Goal: Task Accomplishment & Management: Manage account settings

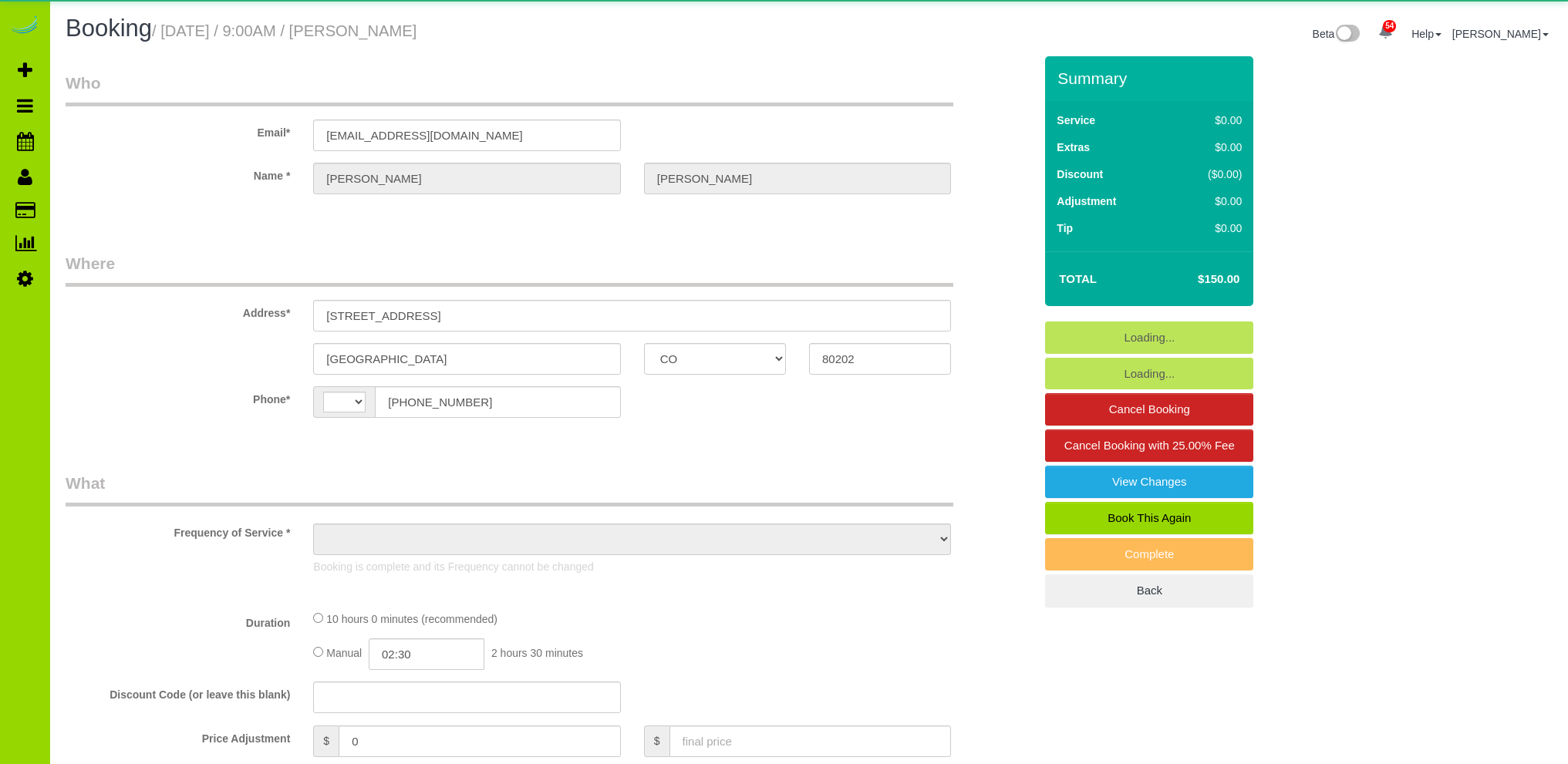
select select "CO"
select select "object:913"
select select "spot1"
select select "number:2"
select select "number:11"
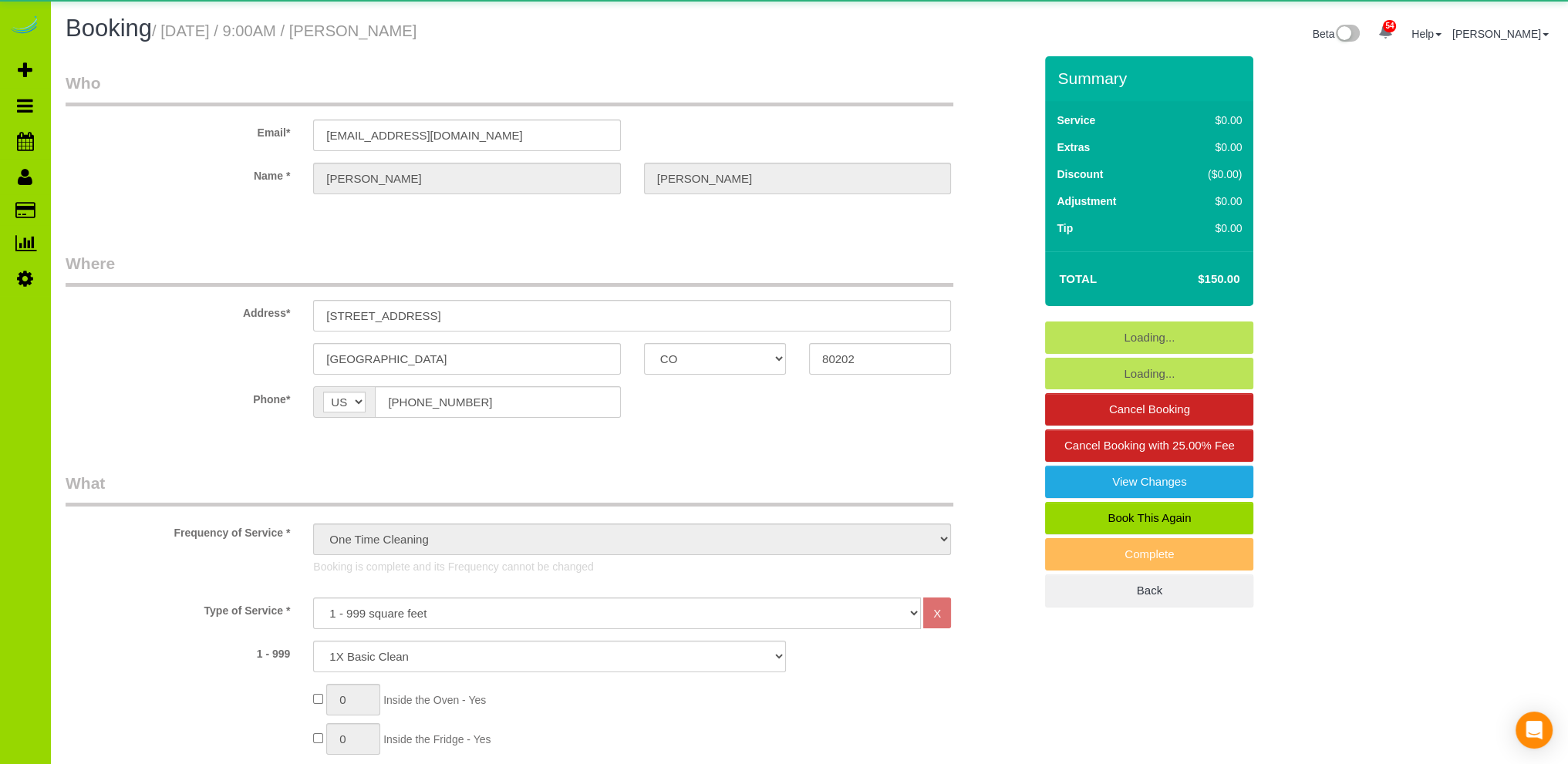
select select "string:[GEOGRAPHIC_DATA]"
select select "string:fspay-5c4a6bd5-e6ff-4c7c-bc0e-d275b60f476d"
select select "4"
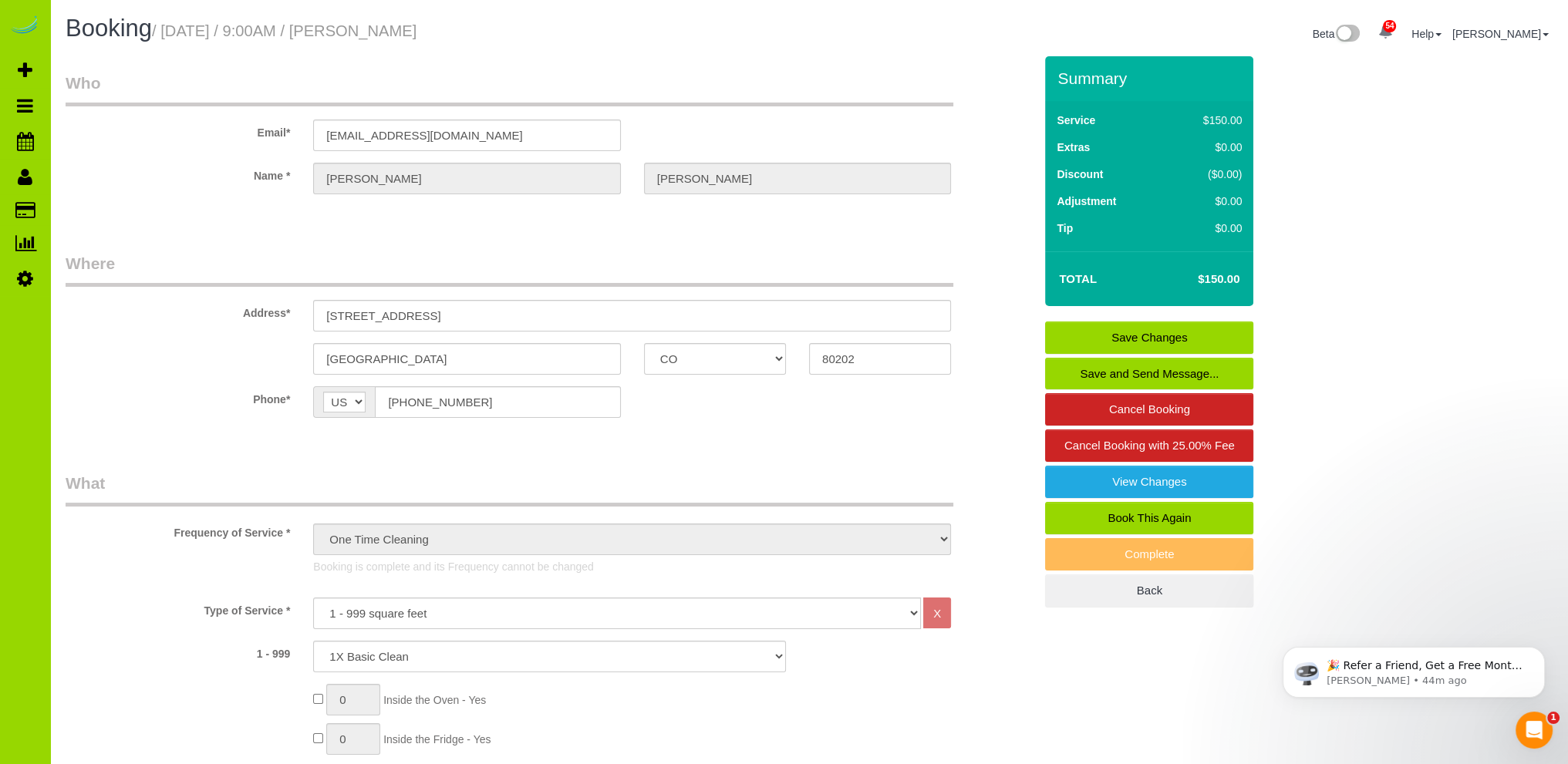
click at [1154, 512] on link "Book This Again" at bounding box center [1149, 518] width 208 height 32
select select "CO"
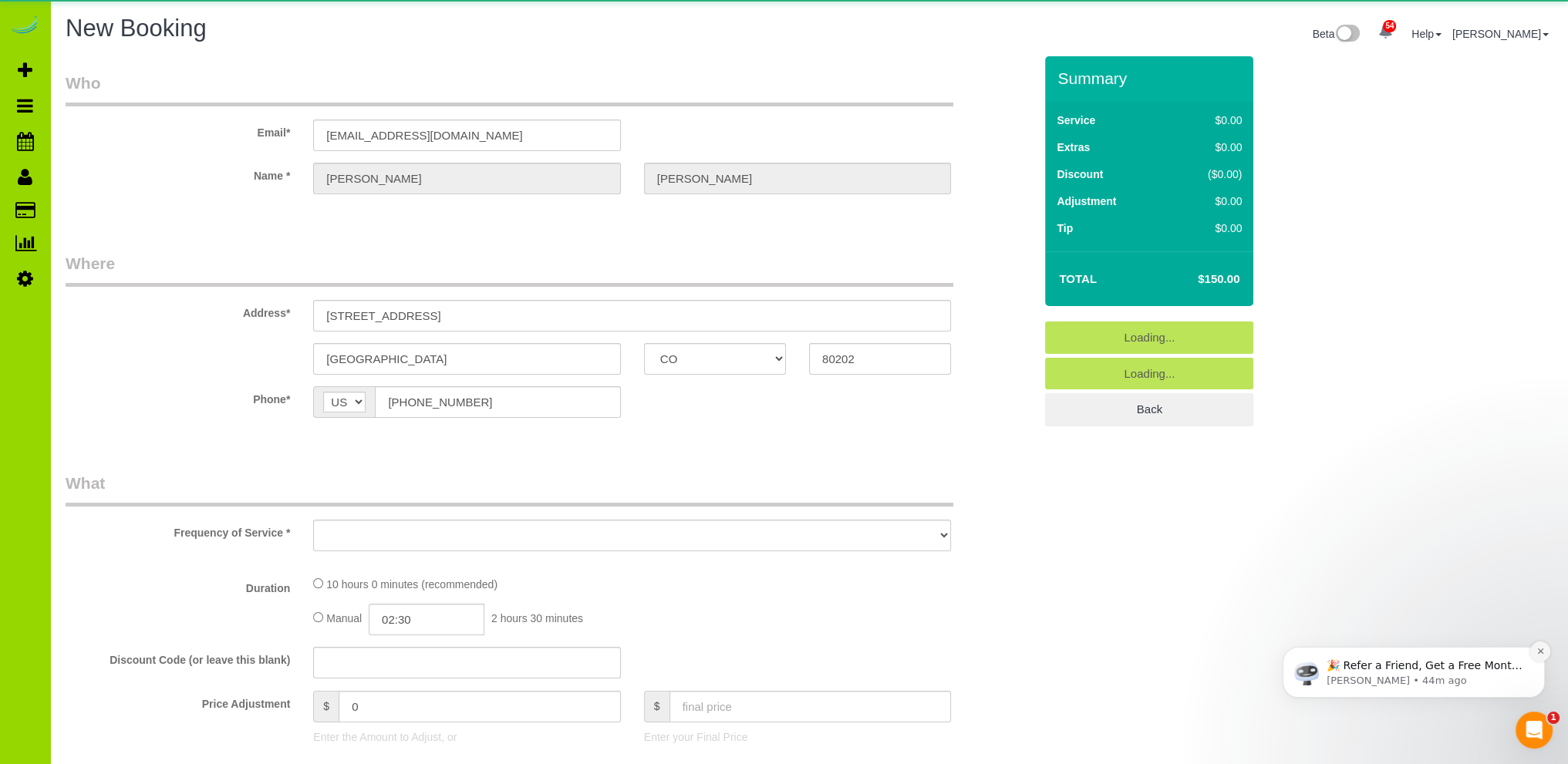
select select "object:1591"
select select "string:fspay-5c4a6bd5-e6ff-4c7c-bc0e-d275b60f476d"
select select "4"
select select "number:2"
select select "number:11"
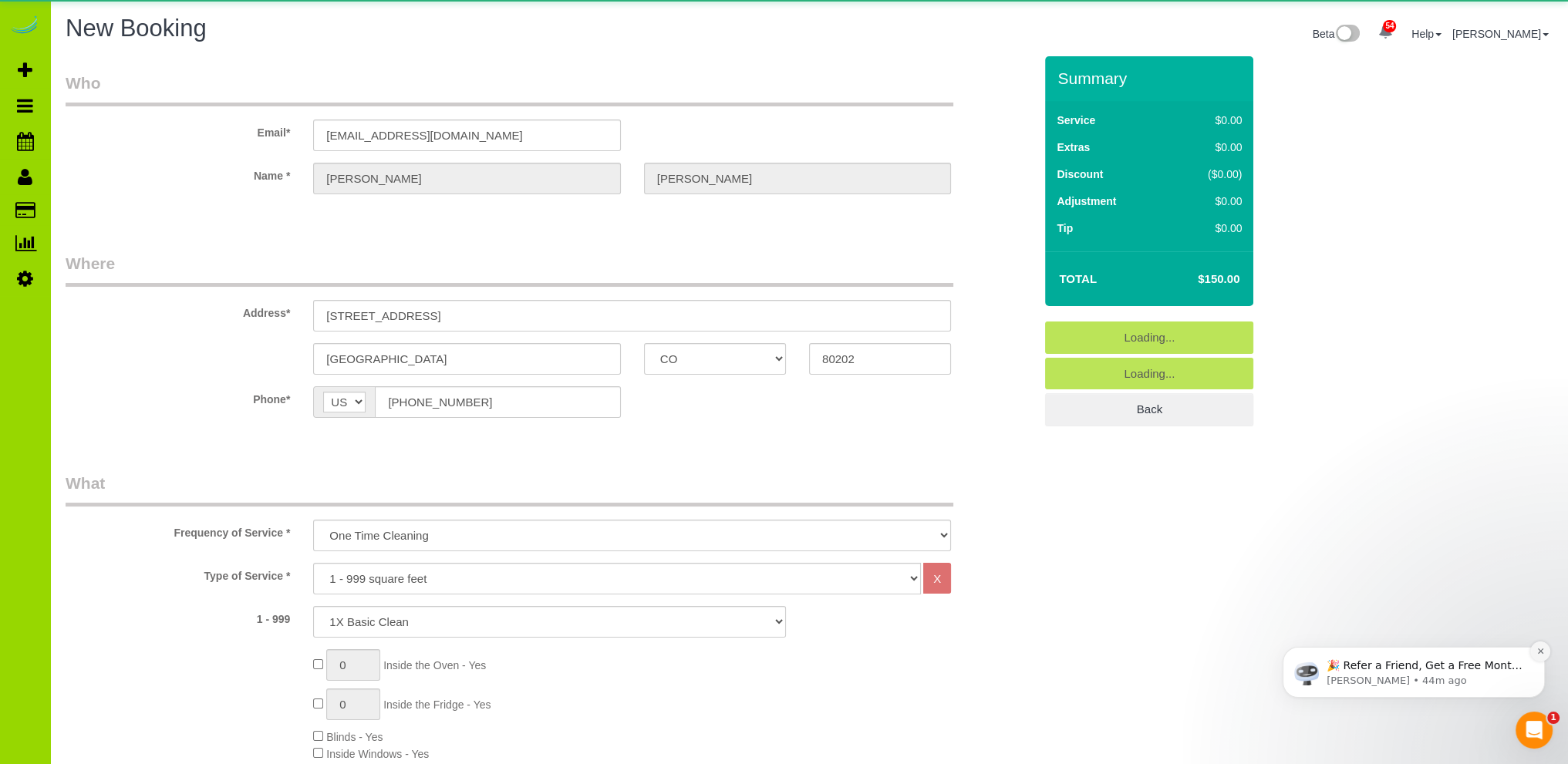
click at [1541, 653] on icon "Dismiss notification" at bounding box center [1541, 651] width 8 height 8
select select "object:2027"
select select "4"
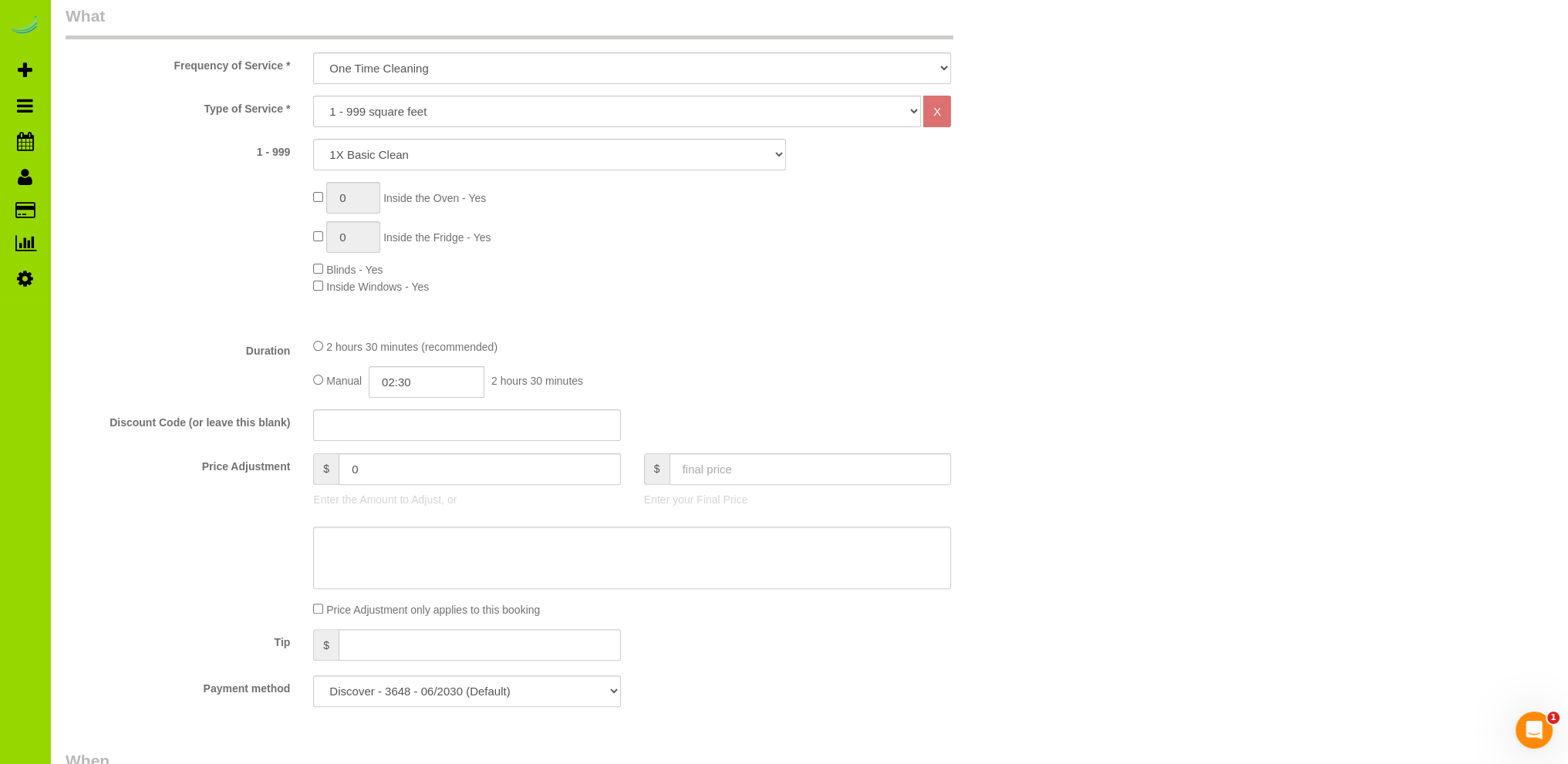
scroll to position [771, 0]
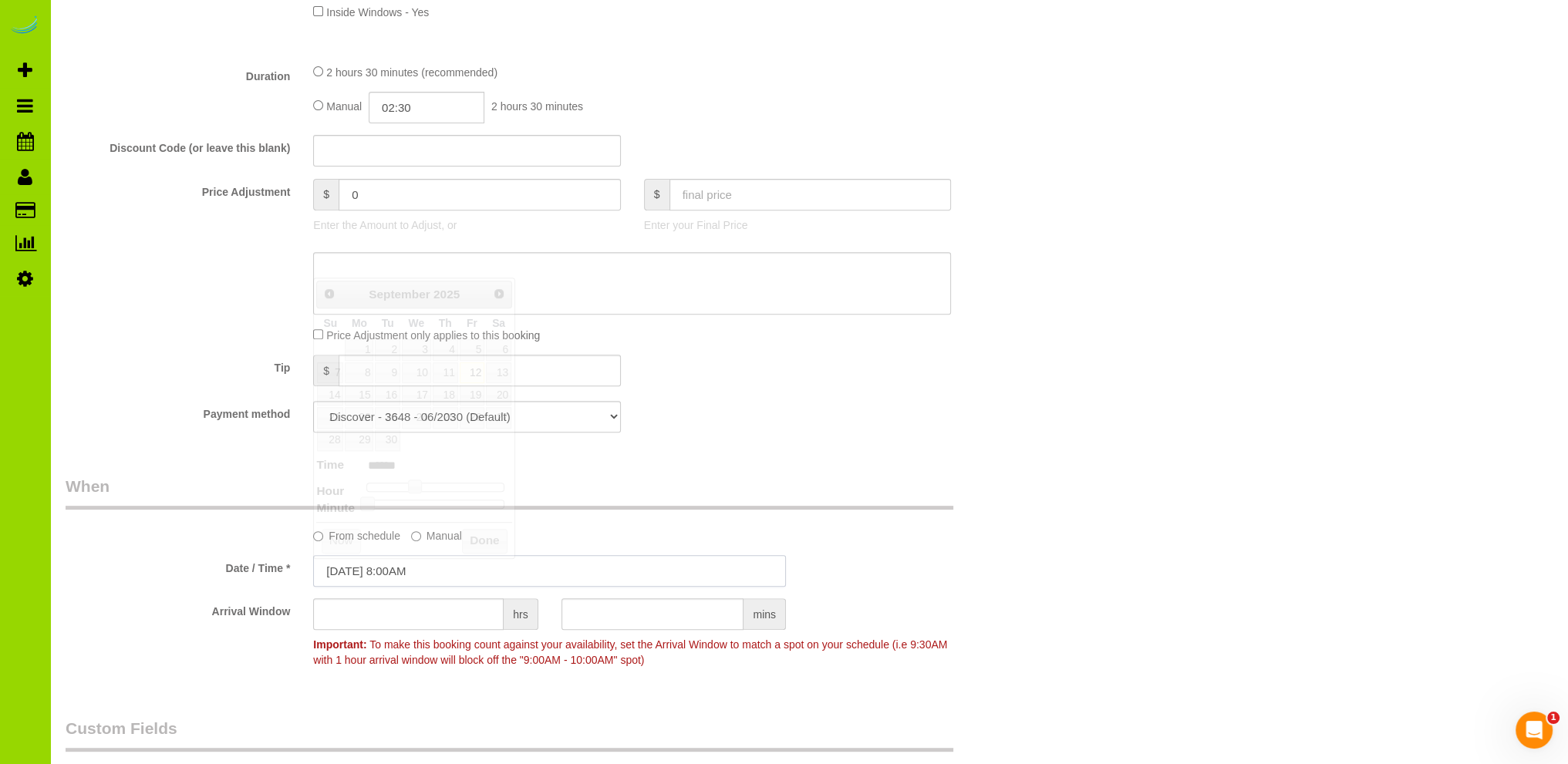
click at [404, 570] on input "[DATE] 8:00AM" at bounding box center [549, 571] width 473 height 32
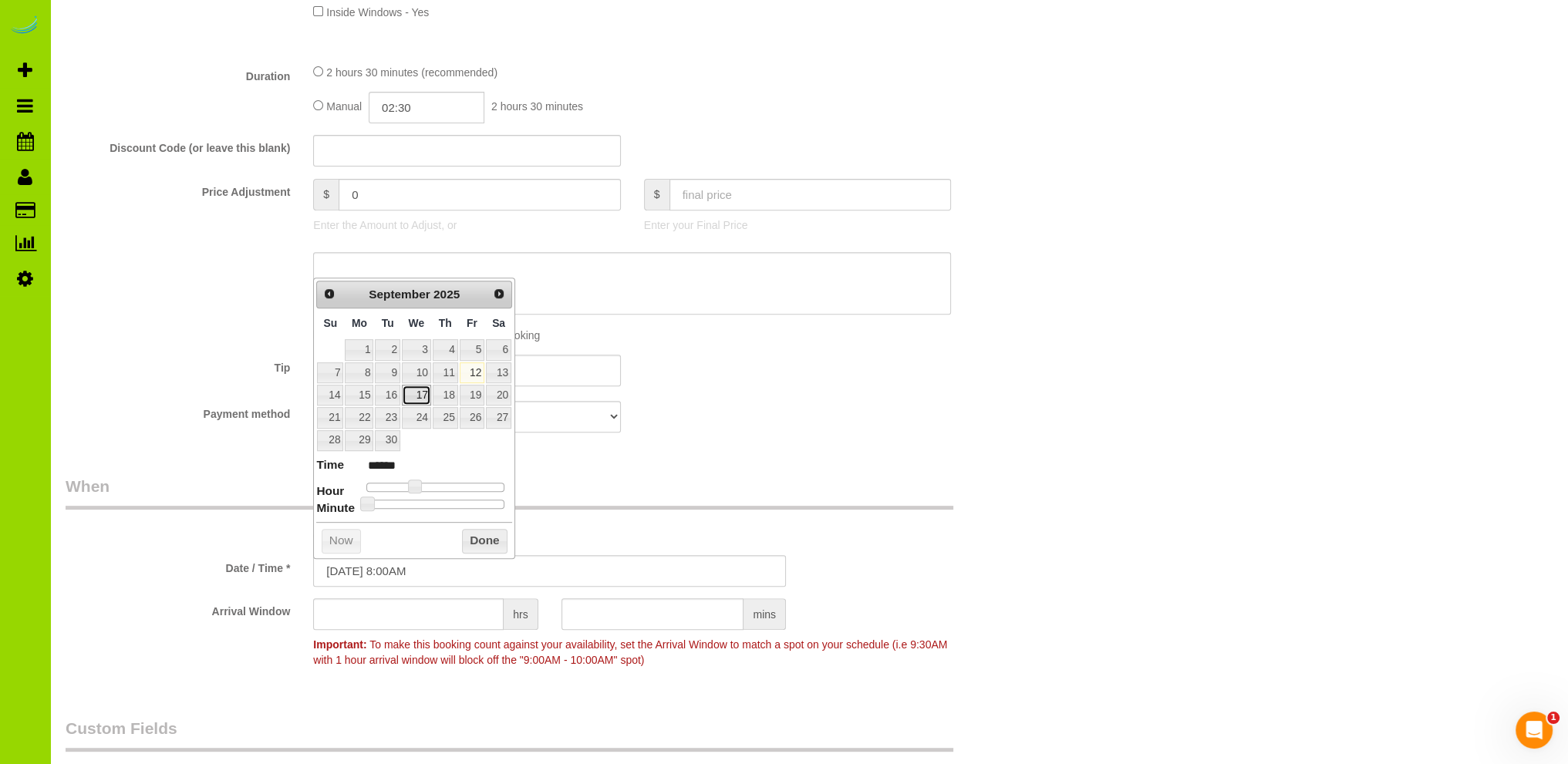
click at [421, 394] on link "17" at bounding box center [416, 394] width 29 height 21
type input "[DATE] 9:00AM"
type input "******"
click at [425, 485] on span at bounding box center [420, 486] width 14 height 14
click at [466, 530] on button "Done" at bounding box center [484, 542] width 46 height 25
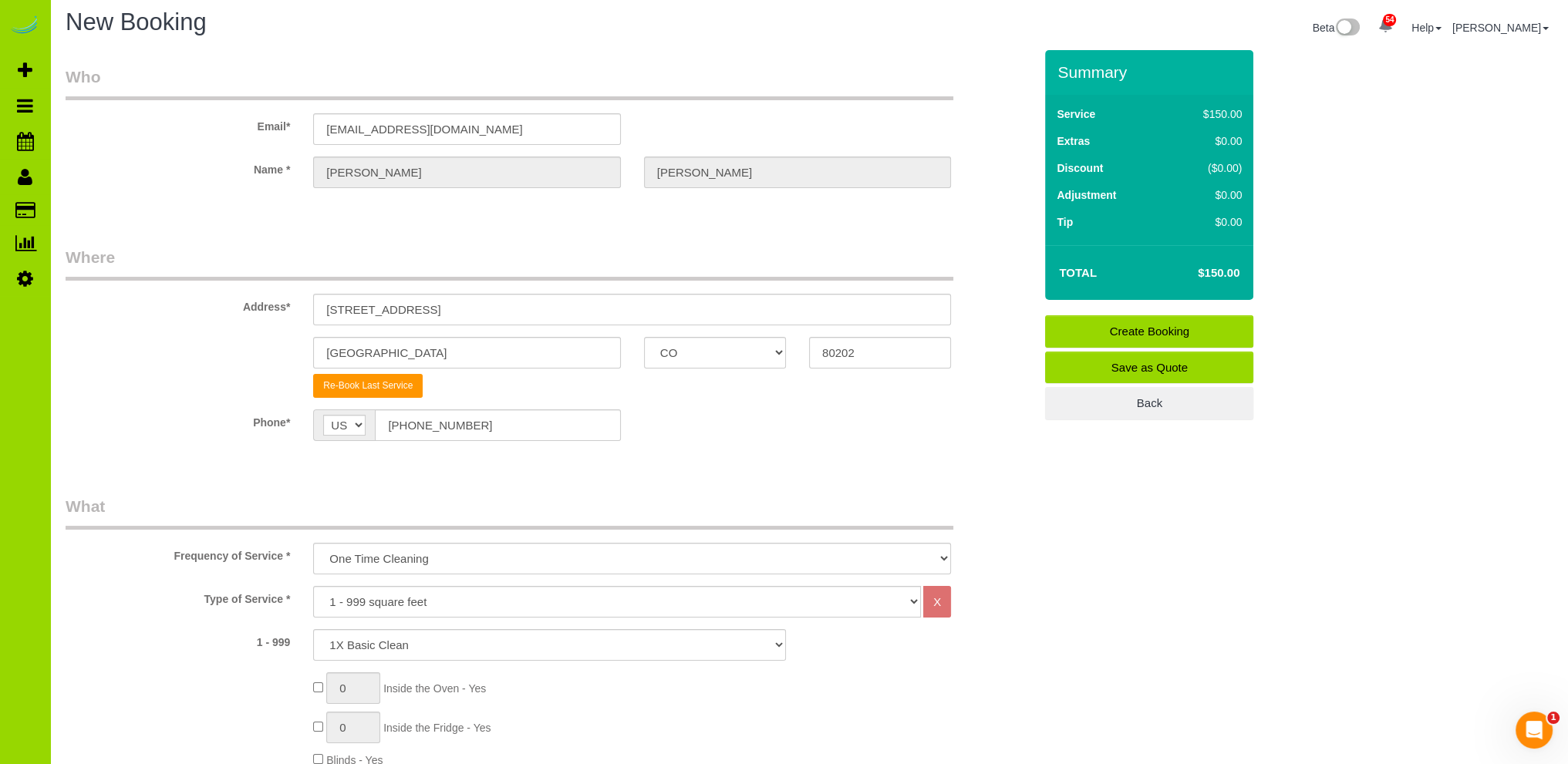
scroll to position [0, 0]
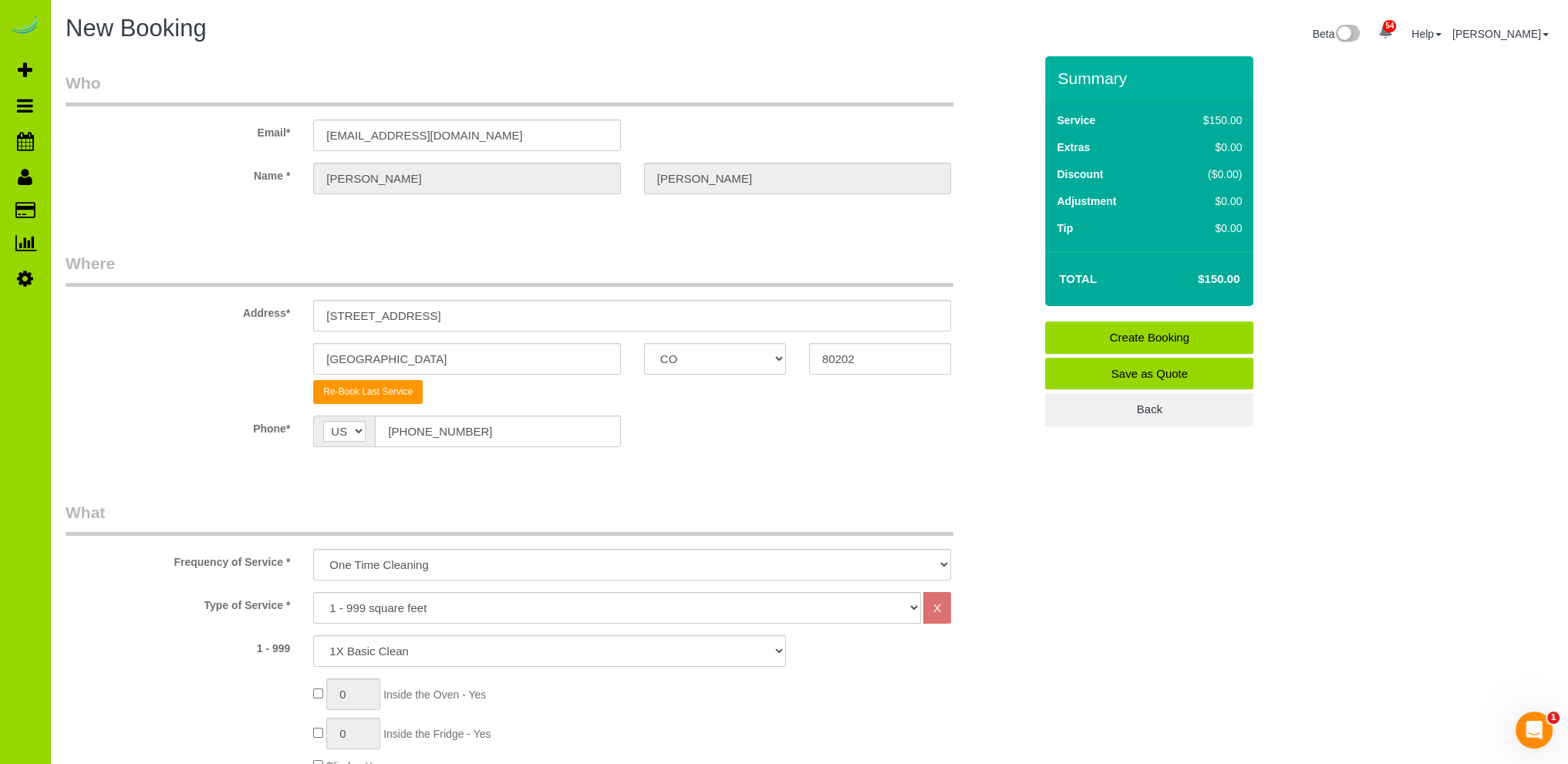
click at [1126, 331] on link "Create Booking" at bounding box center [1149, 337] width 208 height 32
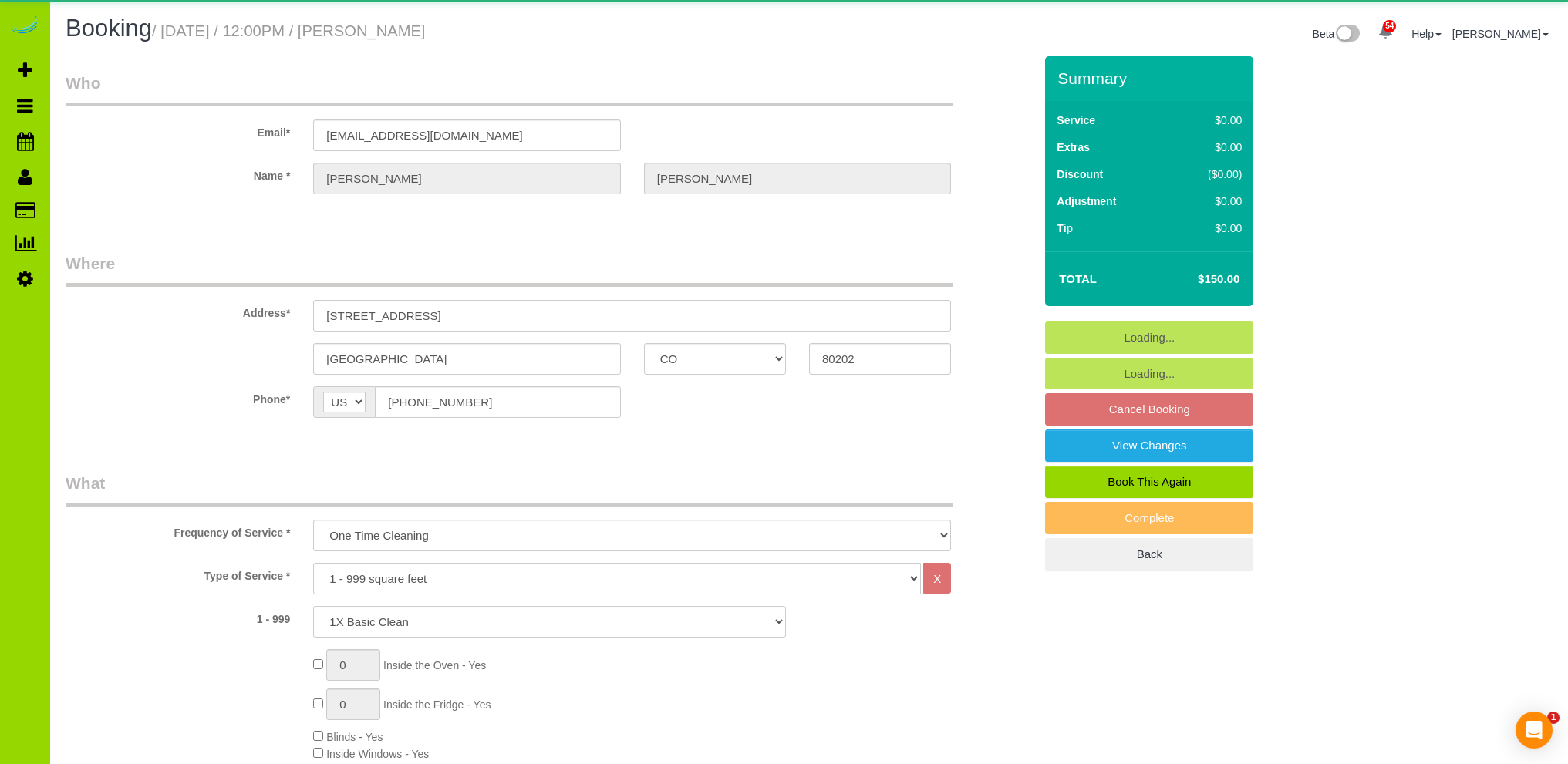
select select "CO"
select select "number:2"
select select "number:11"
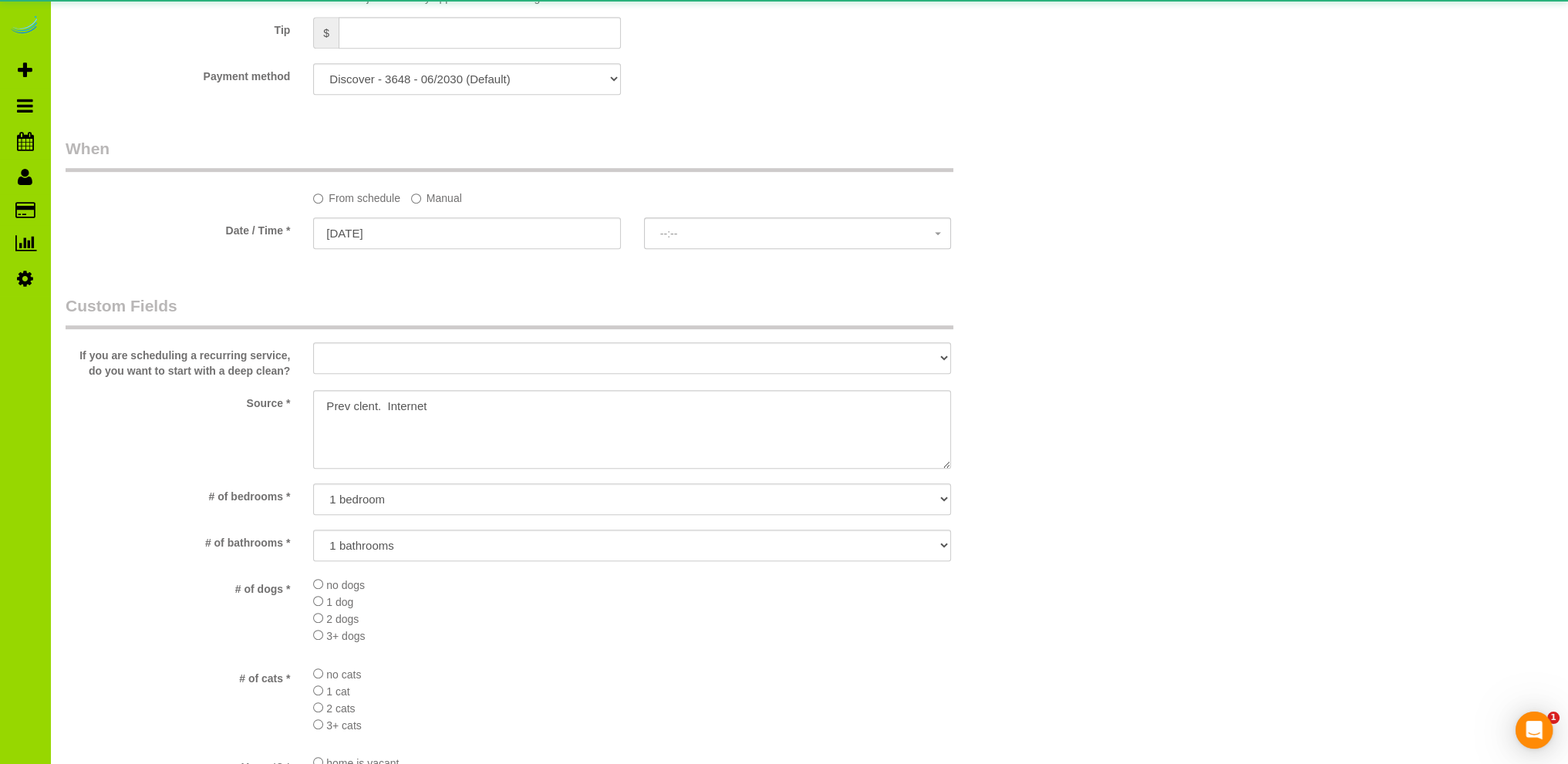
select select "spot1"
select select "4"
